Goal: Task Accomplishment & Management: Use online tool/utility

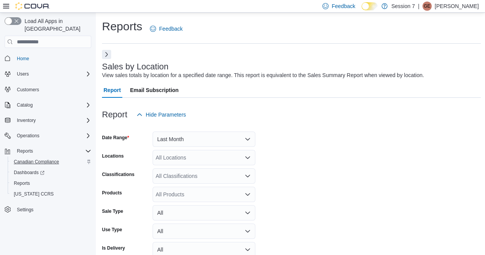
scroll to position [76, 0]
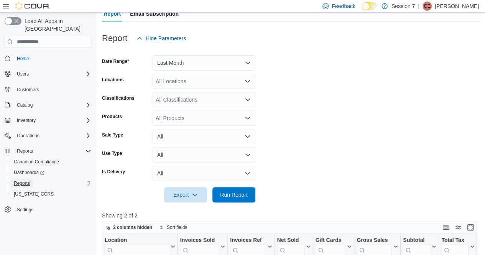
click at [26, 180] on span "Reports" at bounding box center [22, 183] width 16 height 6
click at [25, 180] on span "Reports" at bounding box center [22, 183] width 16 height 6
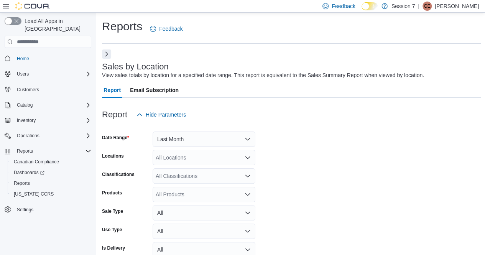
click at [105, 56] on button "Next" at bounding box center [106, 53] width 9 height 9
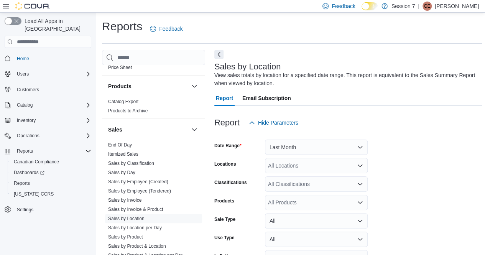
scroll to position [482, 0]
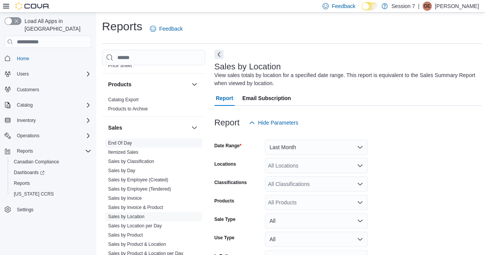
click at [125, 140] on link "End Of Day" at bounding box center [120, 142] width 24 height 5
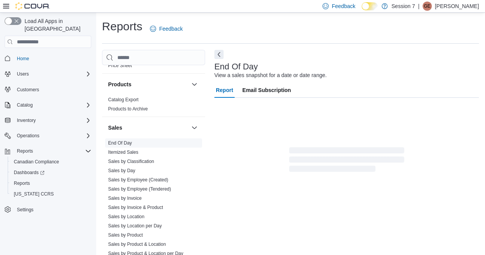
scroll to position [8, 0]
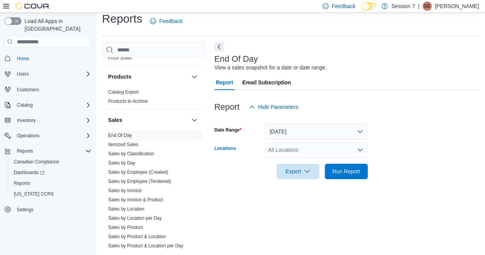
click at [363, 148] on div "All Locations" at bounding box center [316, 149] width 103 height 15
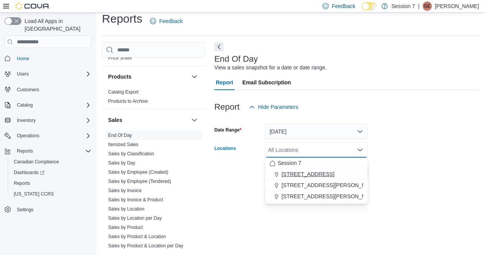
click at [324, 172] on span "[STREET_ADDRESS]" at bounding box center [307, 174] width 53 height 8
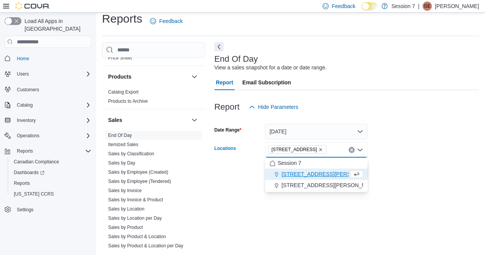
click at [395, 175] on form "Date Range [DATE] Locations [STREET_ADDRESS] Combo box. Selected. [STREET_ADDRE…" at bounding box center [346, 147] width 264 height 64
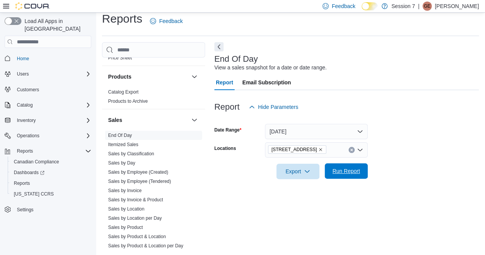
click at [347, 170] on span "Run Report" at bounding box center [346, 171] width 28 height 8
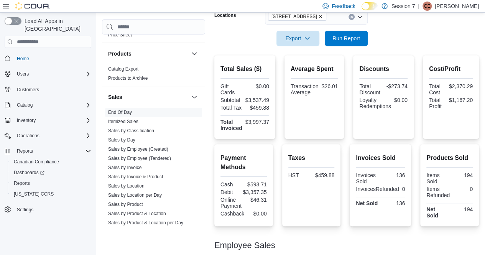
scroll to position [139, 0]
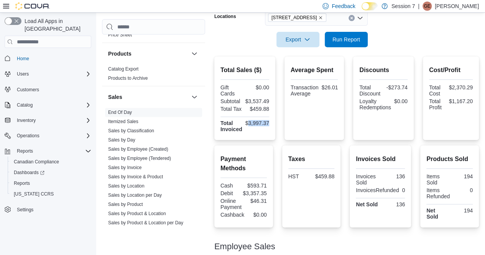
drag, startPoint x: 248, startPoint y: 124, endPoint x: 273, endPoint y: 122, distance: 25.7
click at [273, 122] on div "Total Sales ($) Gift Cards $0.00 Subtotal $3,537.49 Total Tax $459.88 Total Inv…" at bounding box center [244, 97] width 61 height 83
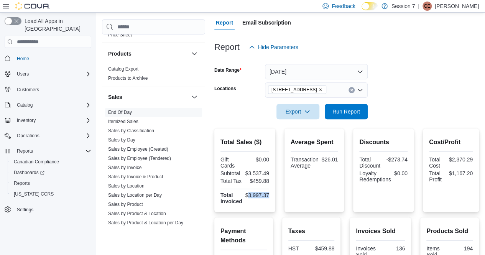
scroll to position [67, 0]
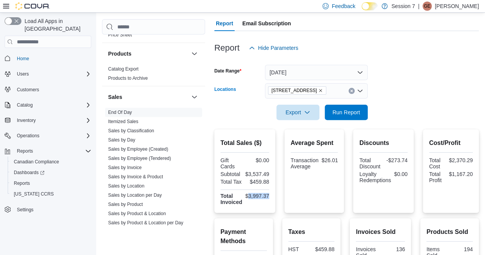
click at [319, 90] on icon "Remove 220 King Street North from selection in this group" at bounding box center [320, 90] width 5 height 5
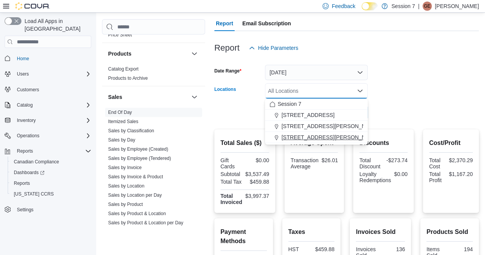
click at [316, 133] on span "[STREET_ADDRESS][PERSON_NAME][PERSON_NAME]" at bounding box center [351, 137] width 141 height 8
click at [395, 104] on div at bounding box center [346, 101] width 264 height 6
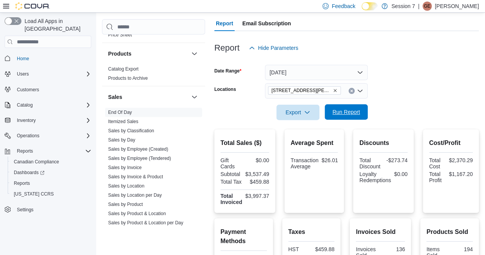
click at [353, 111] on span "Run Report" at bounding box center [346, 112] width 28 height 8
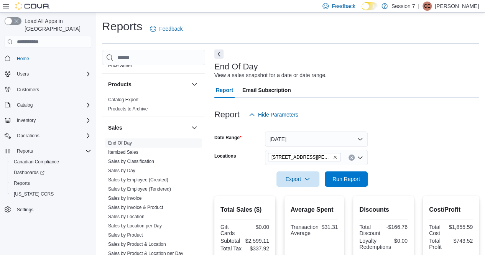
click at [219, 54] on button "Next" at bounding box center [218, 53] width 9 height 9
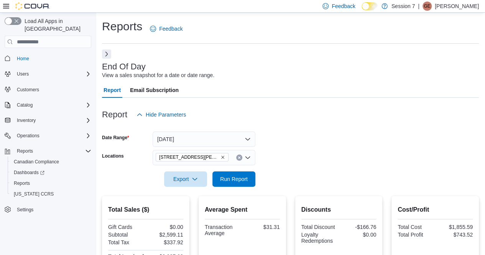
click at [110, 56] on button "Next" at bounding box center [106, 53] width 9 height 9
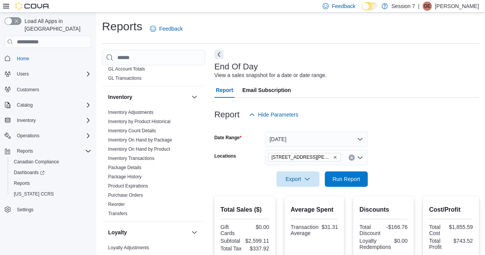
scroll to position [223, 0]
click at [133, 144] on span "Inventory On Hand by Product" at bounding box center [153, 148] width 97 height 9
click at [152, 144] on span "Inventory On Hand by Product" at bounding box center [153, 148] width 97 height 9
click at [149, 147] on link "Inventory On Hand by Product" at bounding box center [139, 148] width 62 height 5
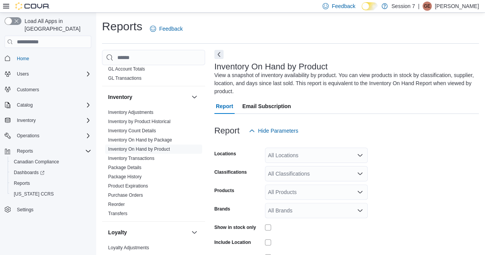
scroll to position [34, 0]
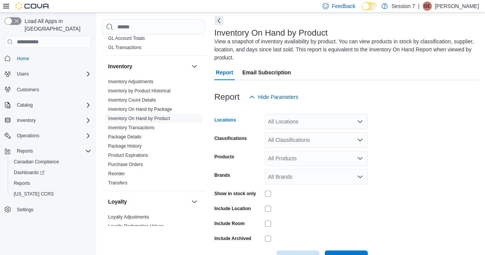
click at [358, 121] on icon "Open list of options" at bounding box center [359, 121] width 5 height 2
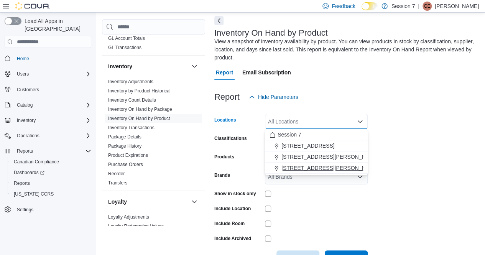
click at [326, 170] on span "[STREET_ADDRESS][PERSON_NAME][PERSON_NAME]" at bounding box center [351, 168] width 141 height 8
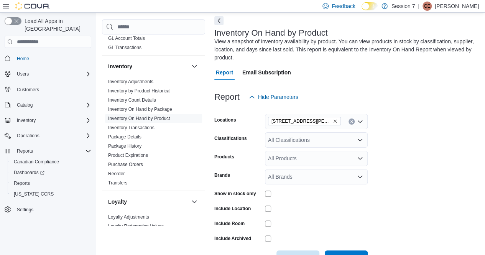
click at [409, 178] on form "Locations [STREET_ADDRESS][PERSON_NAME][PERSON_NAME] Classifications All Classi…" at bounding box center [346, 185] width 264 height 161
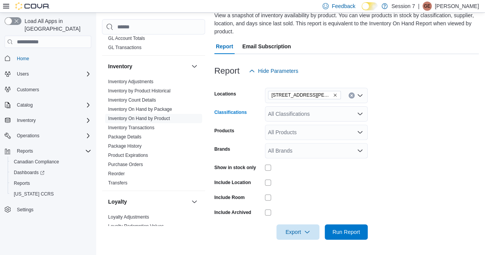
click at [358, 116] on icon "Open list of options" at bounding box center [360, 114] width 6 height 6
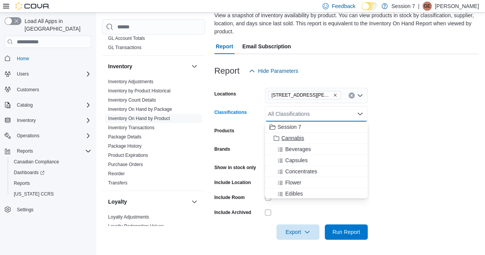
click at [303, 139] on span "Cannabis" at bounding box center [292, 138] width 23 height 8
click at [420, 154] on form "Locations [STREET_ADDRESS][PERSON_NAME][PERSON_NAME] Cannabis Combo box. Select…" at bounding box center [346, 159] width 264 height 161
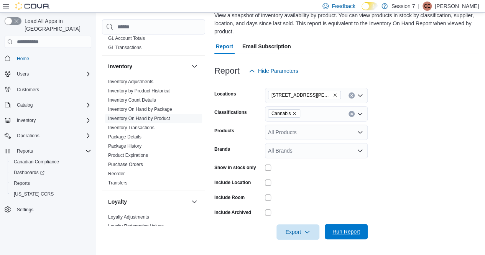
click at [341, 235] on span "Run Report" at bounding box center [346, 231] width 34 height 15
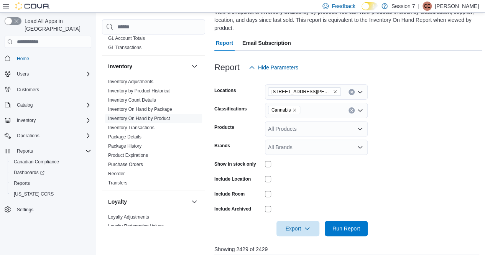
scroll to position [63, 0]
click at [307, 229] on icon "button" at bounding box center [307, 228] width 6 height 6
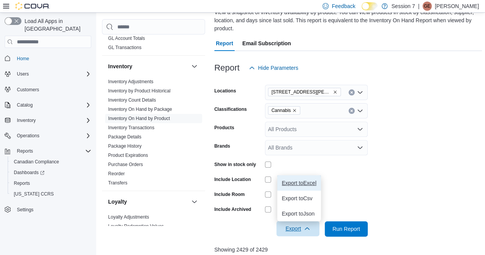
click at [295, 180] on span "Export to Excel" at bounding box center [299, 183] width 34 height 6
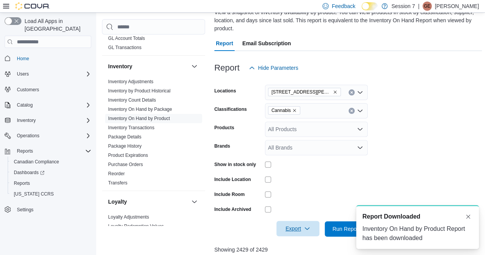
scroll to position [0, 0]
click at [333, 91] on icon "Remove 685 Fischer Hallman Rd from selection in this group" at bounding box center [334, 91] width 3 height 3
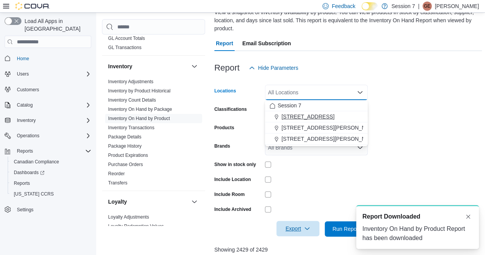
click at [308, 118] on span "[STREET_ADDRESS]" at bounding box center [307, 117] width 53 height 8
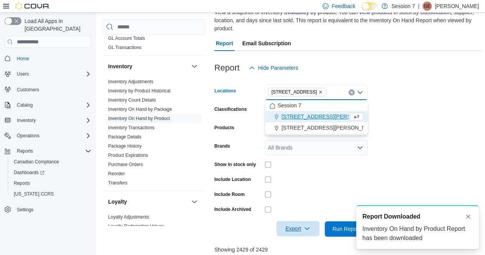
click at [410, 123] on form "Locations [STREET_ADDRESS] Selected. [STREET_ADDRESS]. Press Backspace to delet…" at bounding box center [347, 155] width 267 height 161
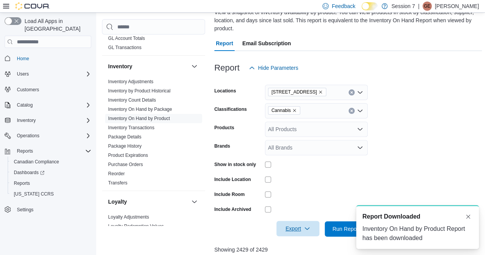
click at [340, 230] on div "A new notification appears Report Downloaded Inventory On Hand by Product Repor…" at bounding box center [407, 227] width 153 height 56
click at [468, 218] on button "Dismiss toast" at bounding box center [467, 215] width 9 height 9
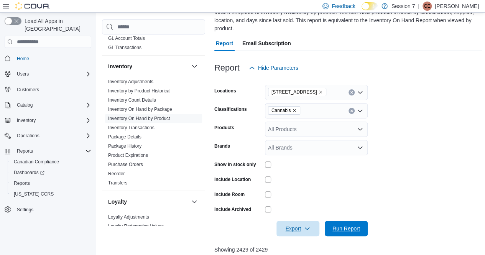
click at [350, 229] on span "Run Report" at bounding box center [346, 228] width 28 height 8
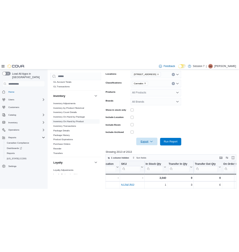
scroll to position [131, 0]
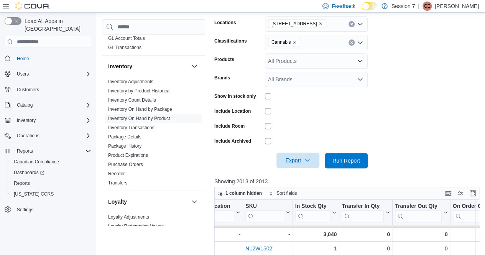
click at [300, 159] on span "Export" at bounding box center [298, 159] width 34 height 15
click at [300, 170] on button "Export to Excel" at bounding box center [299, 175] width 44 height 15
